Goal: Task Accomplishment & Management: Use online tool/utility

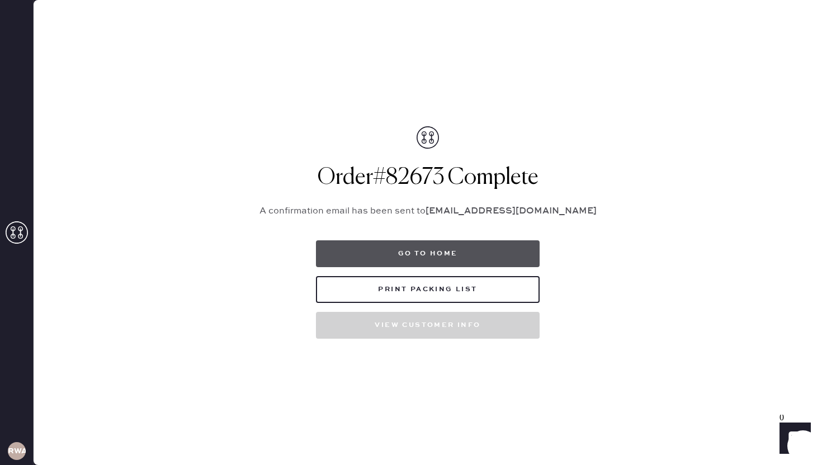
click at [405, 257] on button "Go to home" at bounding box center [428, 253] width 224 height 27
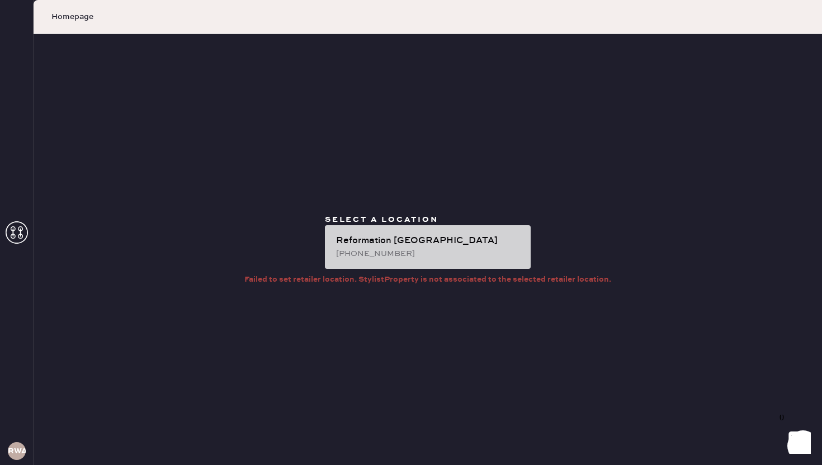
click at [340, 238] on div "Reformation [GEOGRAPHIC_DATA]" at bounding box center [429, 240] width 186 height 13
click at [386, 248] on div "[PHONE_NUMBER]" at bounding box center [429, 254] width 186 height 12
click at [422, 250] on div "[PHONE_NUMBER]" at bounding box center [429, 254] width 186 height 12
click at [418, 256] on div "[PHONE_NUMBER]" at bounding box center [429, 254] width 186 height 12
click at [431, 239] on div "Reformation [GEOGRAPHIC_DATA]" at bounding box center [429, 240] width 186 height 13
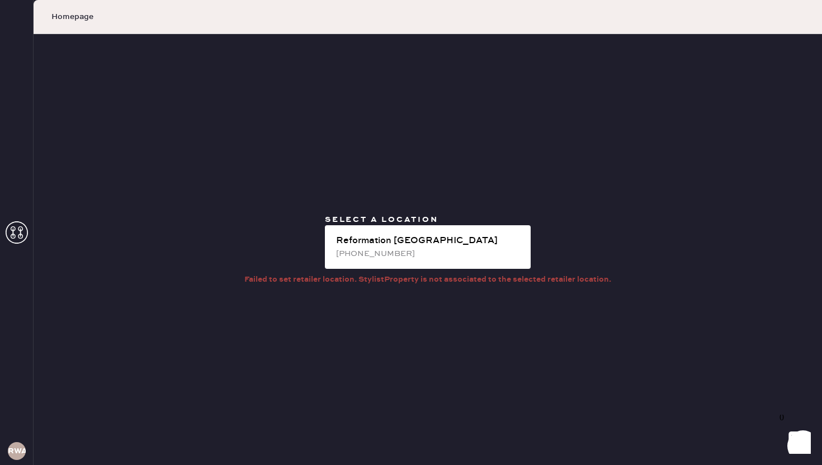
click at [277, 342] on div "Select a location Reformation [GEOGRAPHIC_DATA] [PHONE_NUMBER] Failed to set re…" at bounding box center [428, 249] width 788 height 431
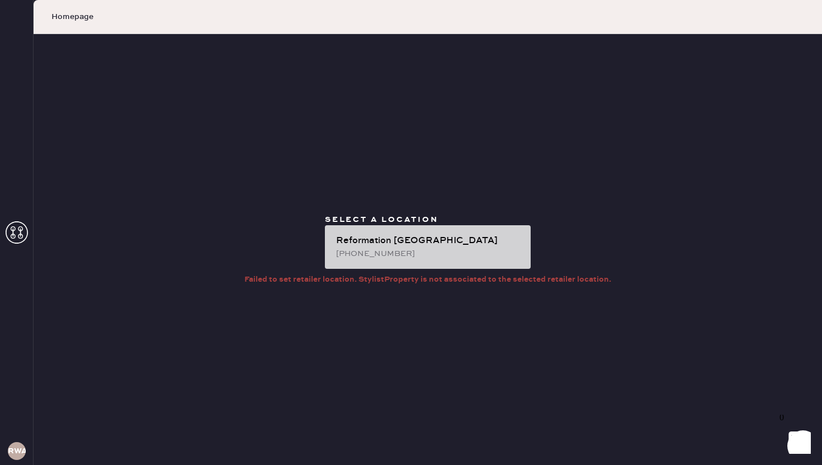
click at [425, 263] on div "Reformation [GEOGRAPHIC_DATA] [PHONE_NUMBER]" at bounding box center [428, 247] width 206 height 44
click at [416, 260] on div "Reformation [GEOGRAPHIC_DATA] [PHONE_NUMBER]" at bounding box center [428, 247] width 206 height 44
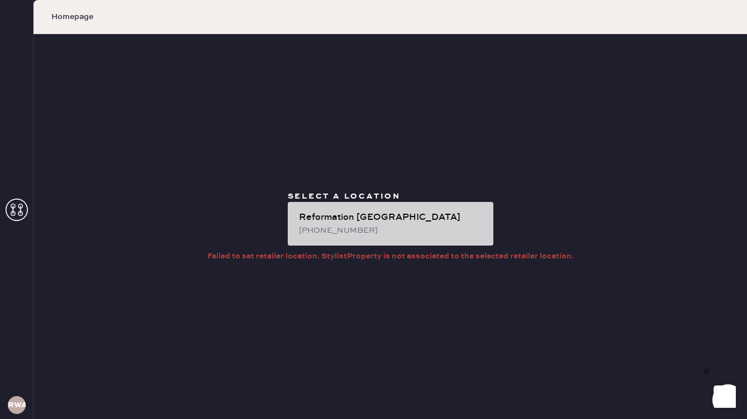
click at [336, 207] on div "Reformation [GEOGRAPHIC_DATA] [PHONE_NUMBER]" at bounding box center [391, 224] width 206 height 44
click at [362, 219] on div "Reformation [GEOGRAPHIC_DATA]" at bounding box center [392, 217] width 186 height 13
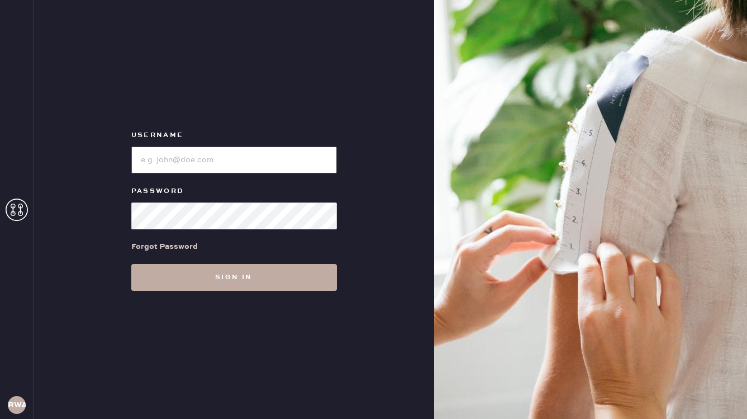
type input "reformationwilliamsburg"
click at [196, 275] on button "Sign in" at bounding box center [234, 277] width 206 height 27
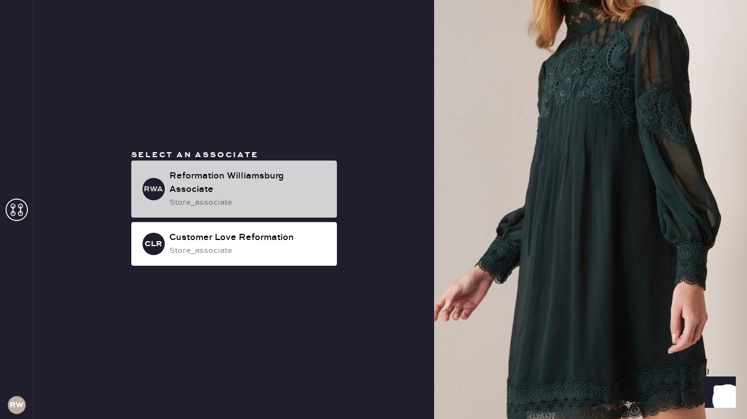
click at [202, 168] on div "RWA Reformation Williamsburg Associate store_associate" at bounding box center [234, 188] width 206 height 57
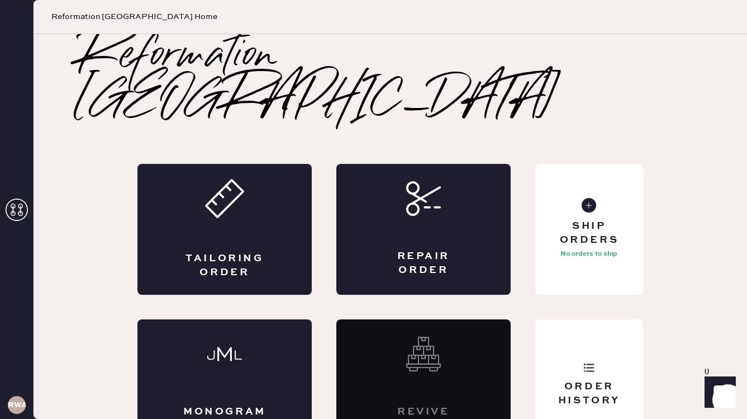
click at [21, 217] on icon at bounding box center [17, 209] width 22 height 22
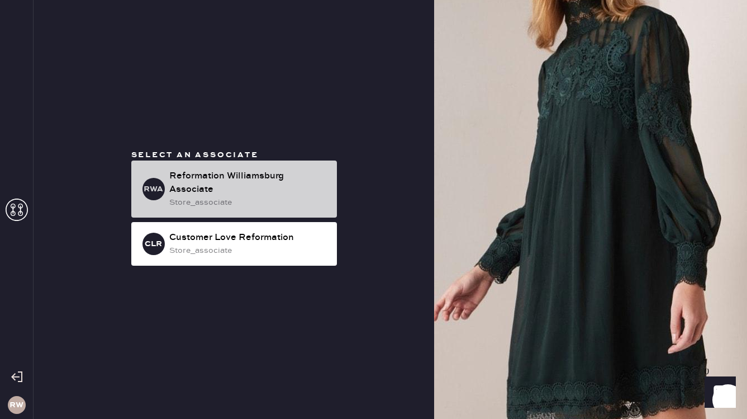
click at [178, 190] on div "Reformation Williamsburg Associate" at bounding box center [248, 182] width 159 height 27
